Goal: Information Seeking & Learning: Find specific page/section

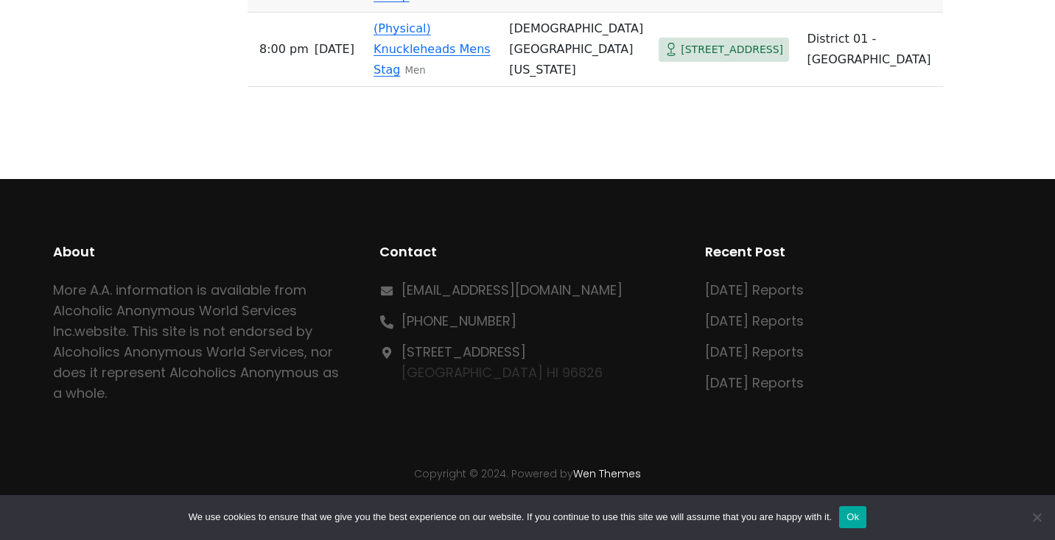
scroll to position [5081, 0]
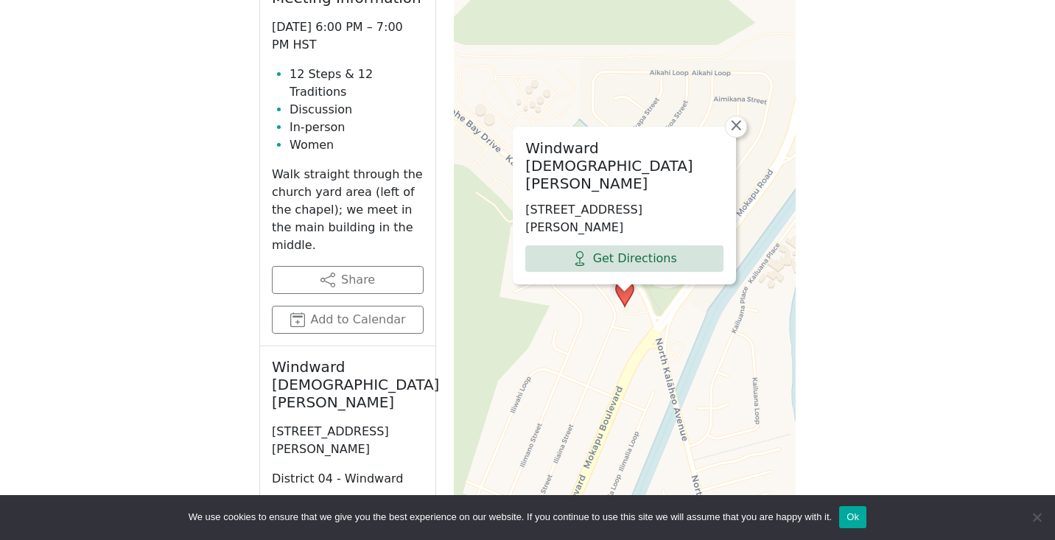
scroll to position [791, 0]
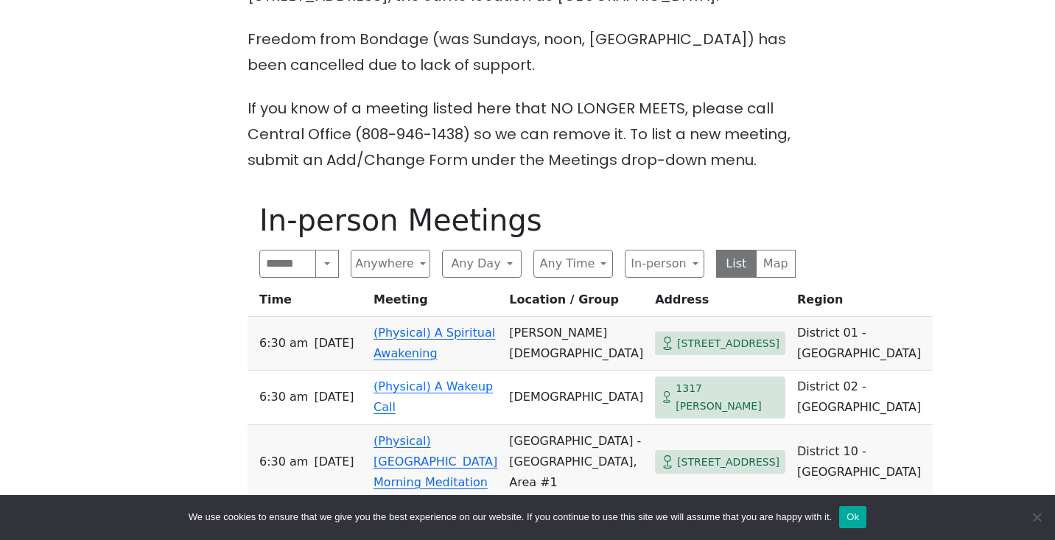
scroll to position [461, 0]
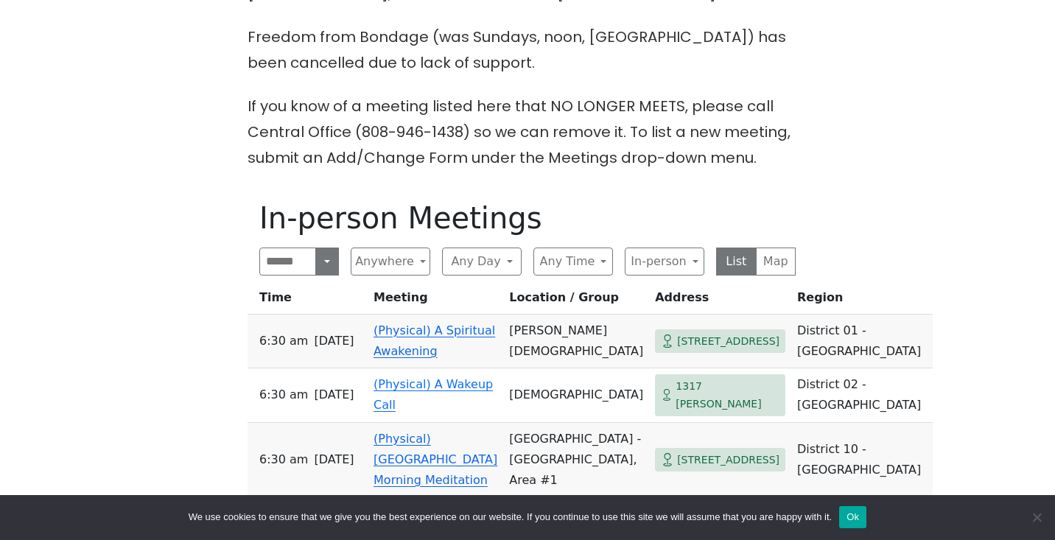
click at [320, 257] on button "Search" at bounding box center [327, 261] width 24 height 28
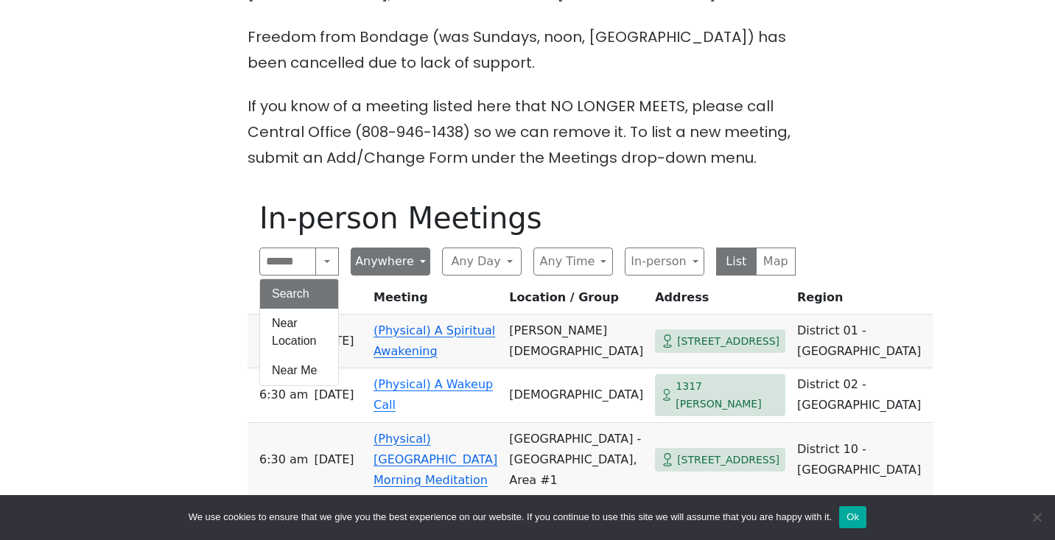
click at [426, 258] on button "Anywhere" at bounding box center [391, 261] width 80 height 28
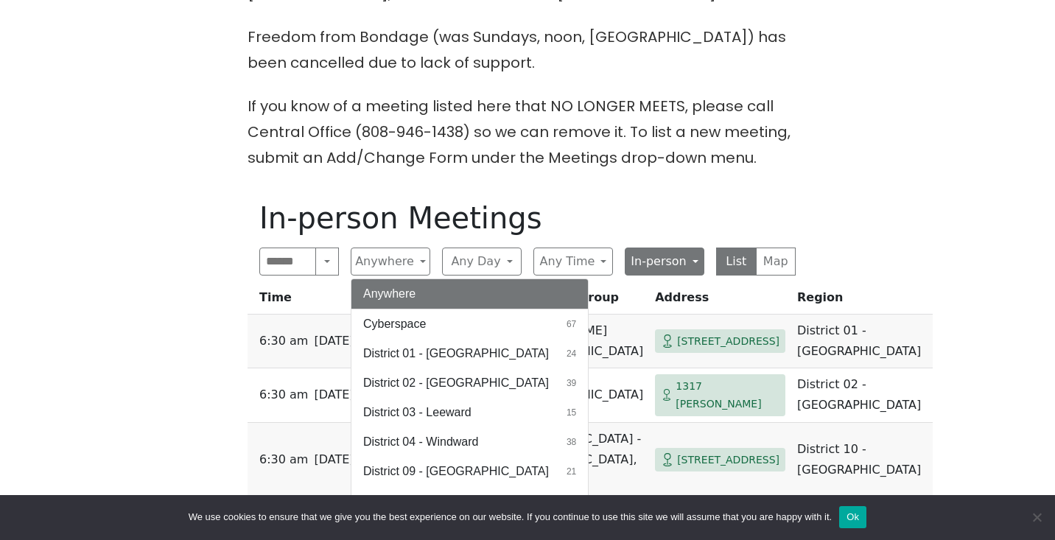
click at [675, 257] on button "In-person" at bounding box center [665, 261] width 80 height 28
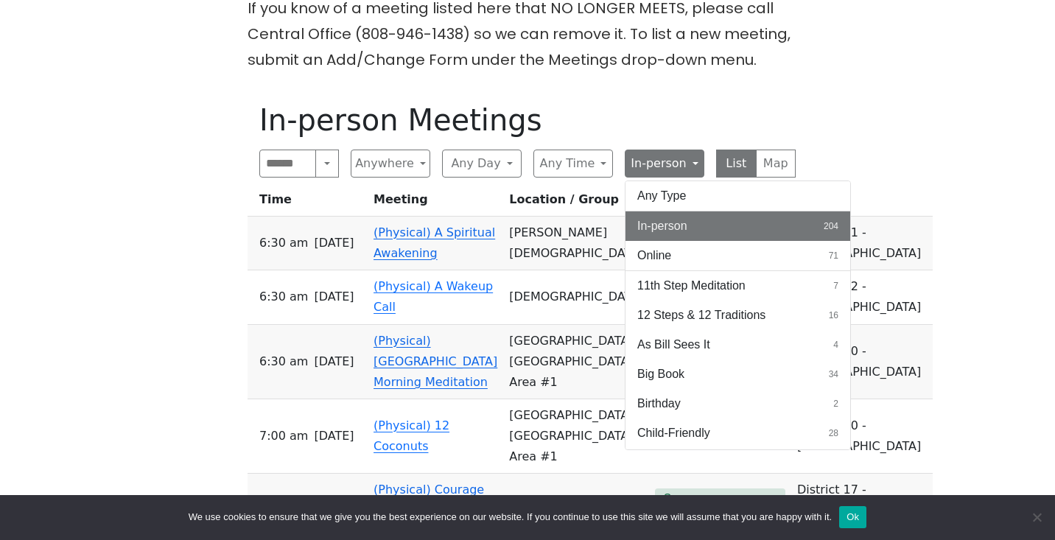
scroll to position [607, 0]
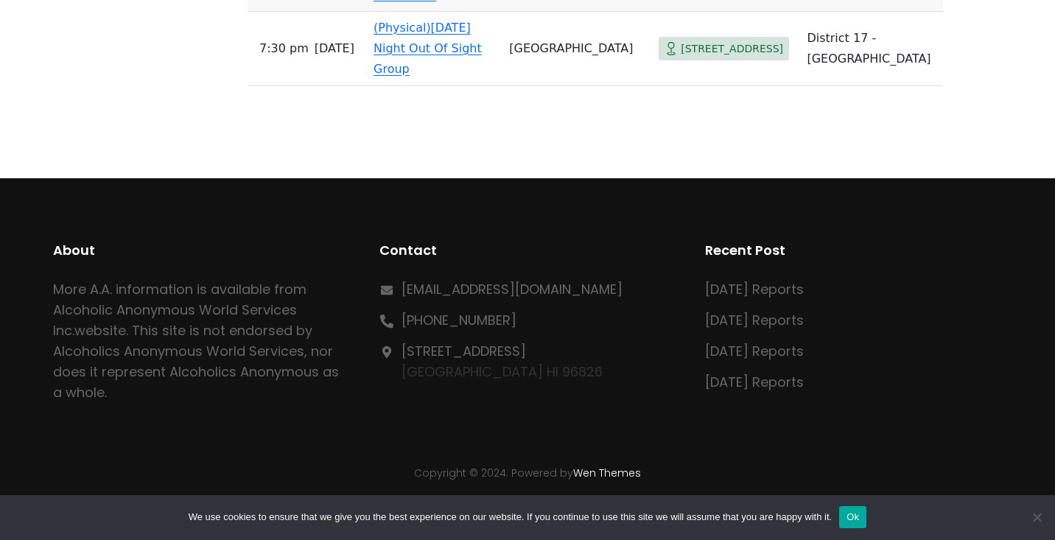
scroll to position [4604, 0]
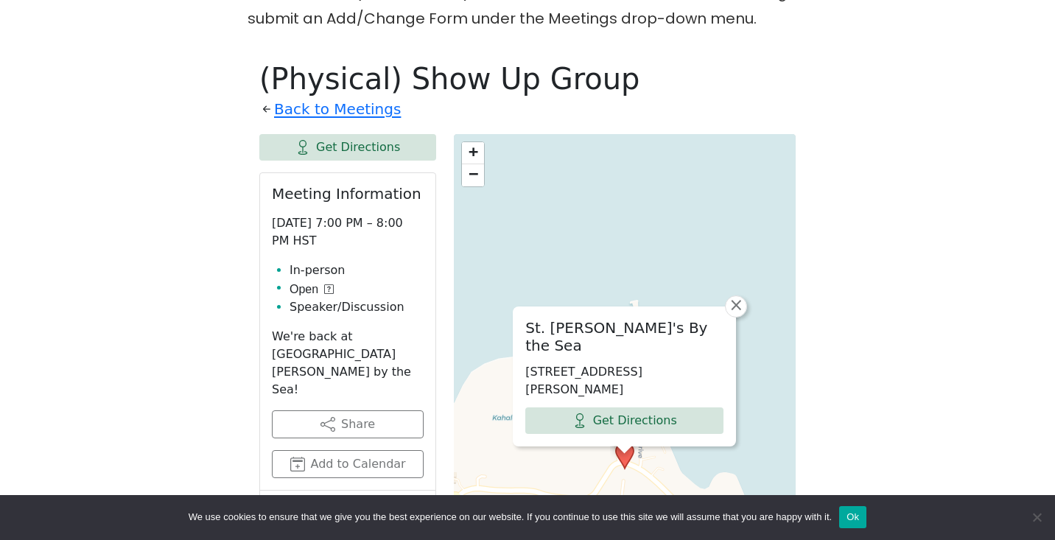
scroll to position [601, 0]
click at [178, 372] on div "On Sept 11 (only), the Serenity Group will meet at St. Peter’s Episcopal Church…" at bounding box center [527, 364] width 949 height 1099
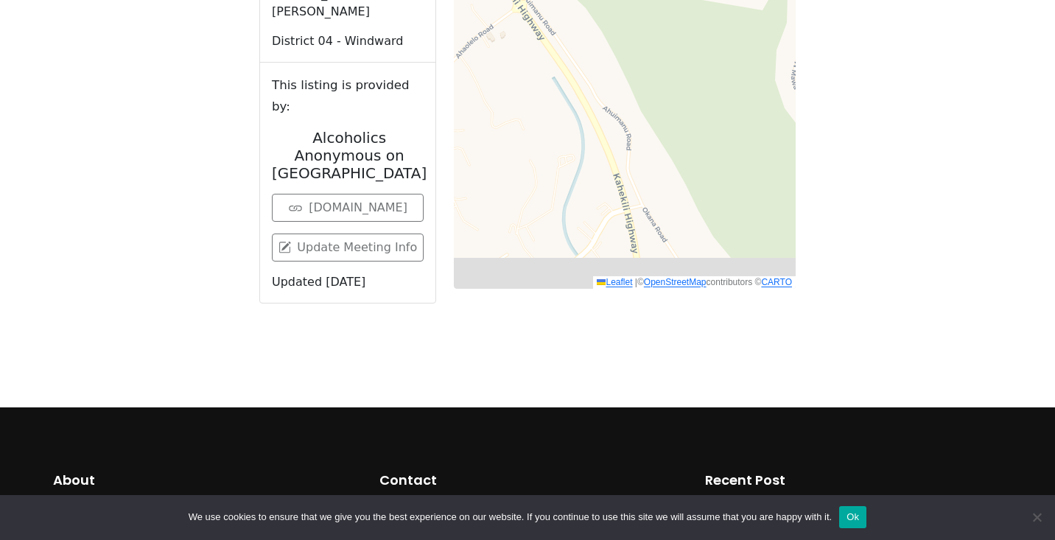
scroll to position [751, 0]
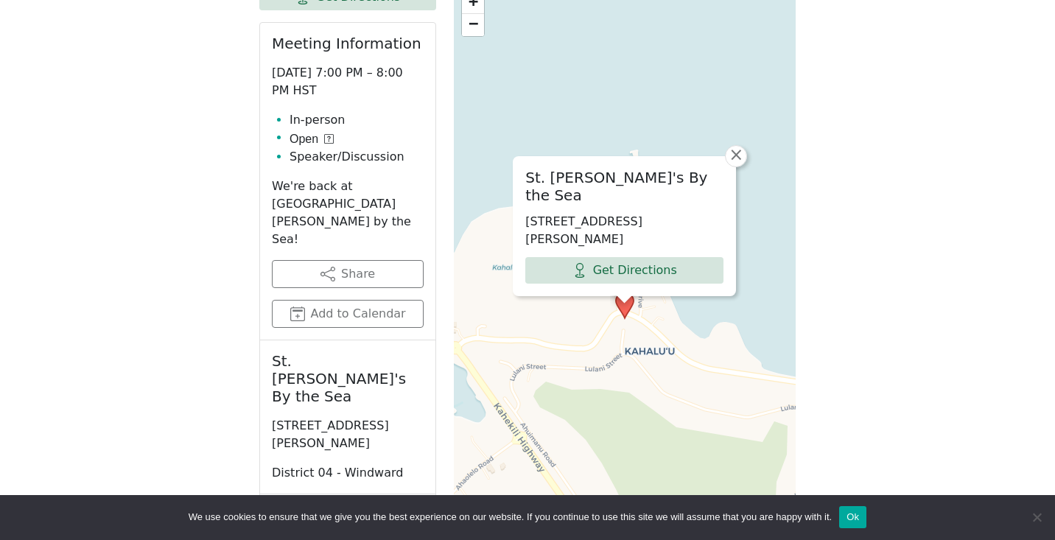
scroll to position [1303, 0]
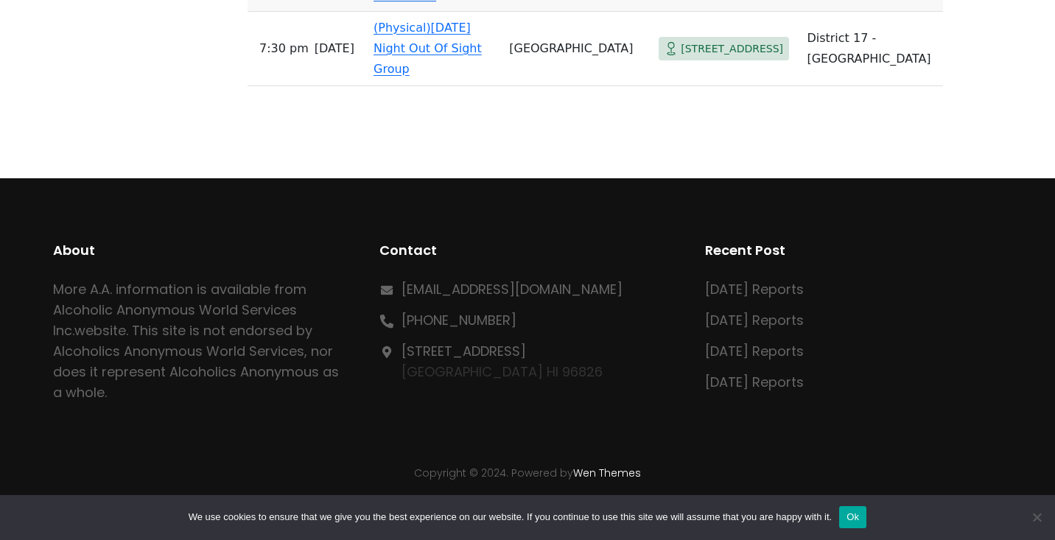
scroll to position [4825, 0]
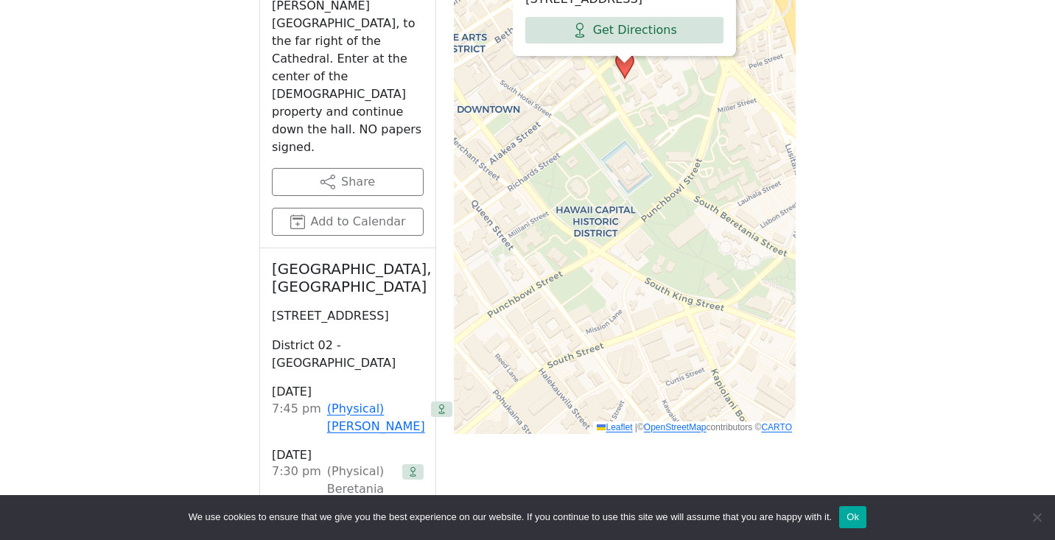
scroll to position [1213, 0]
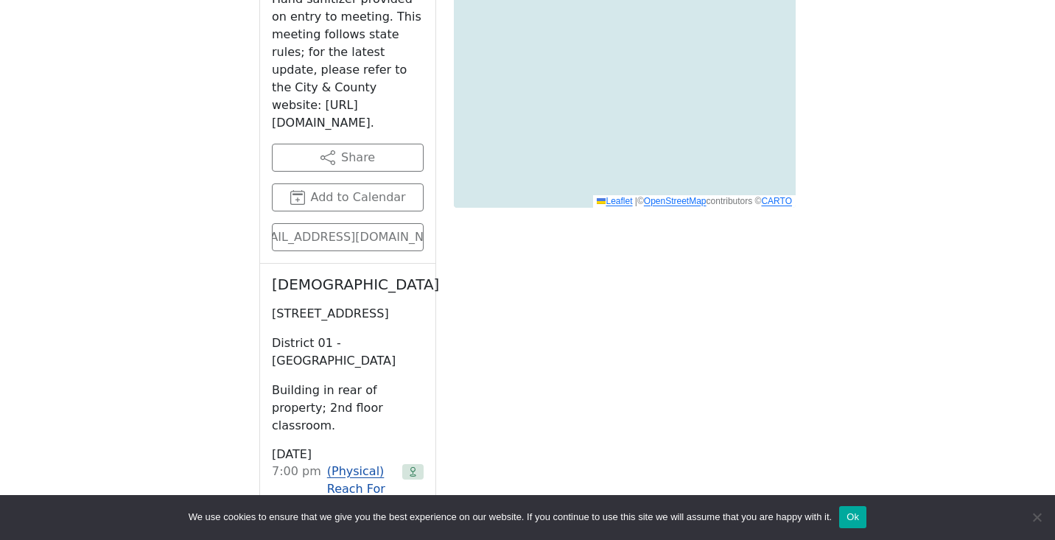
scroll to position [1298, 0]
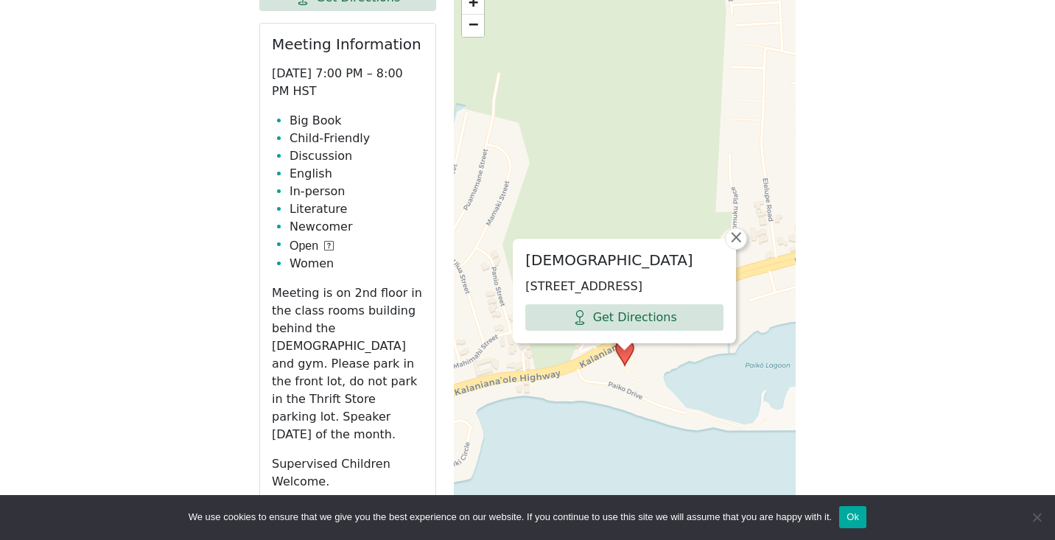
scroll to position [788, 0]
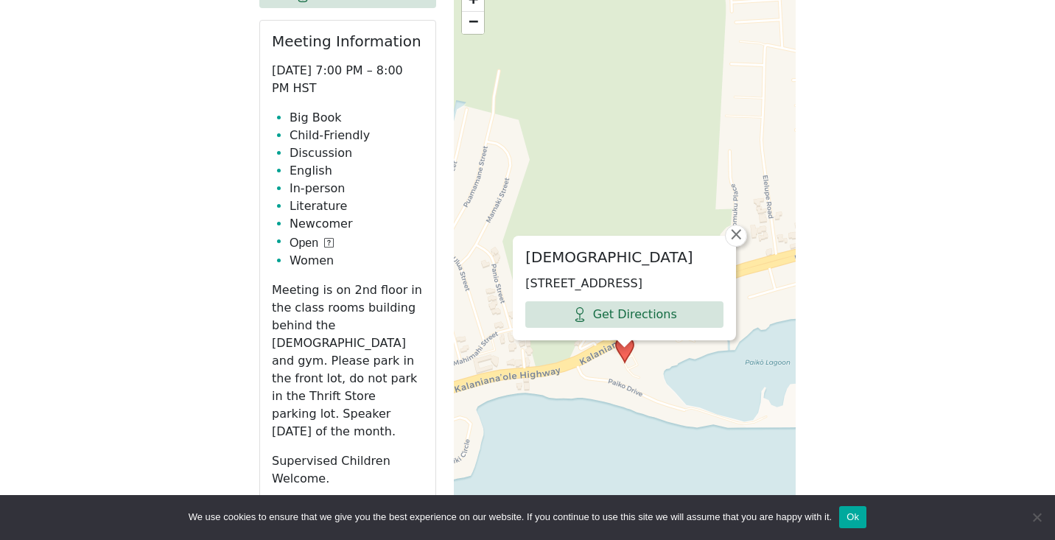
click at [614, 0] on div "[DEMOGRAPHIC_DATA] [STREET_ADDRESS] Get Directions × + − Leaflet | © OpenStreet…" at bounding box center [625, 350] width 342 height 737
